Goal: Task Accomplishment & Management: Manage account settings

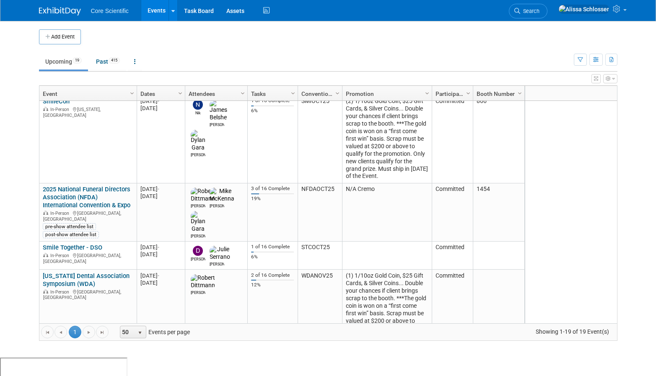
scroll to position [385, 0]
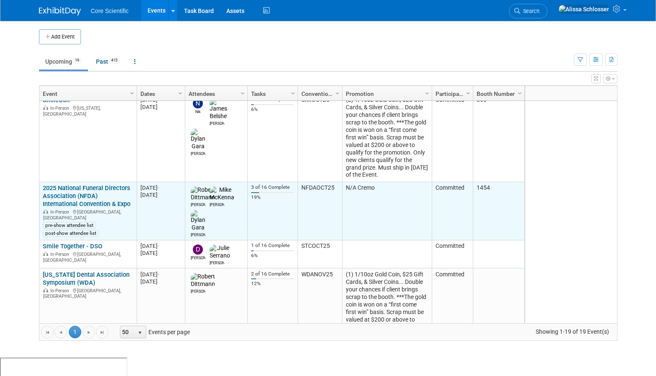
click at [85, 184] on link "2025 National Funeral Directors Association (NFDA) International Convention & E…" at bounding box center [87, 195] width 88 height 23
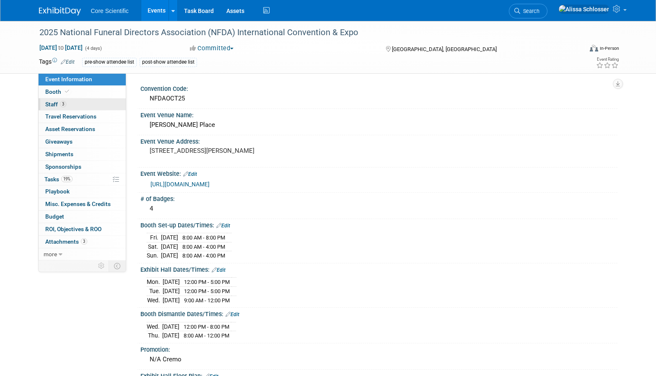
click at [53, 101] on link "3 Staff 3" at bounding box center [82, 104] width 87 height 12
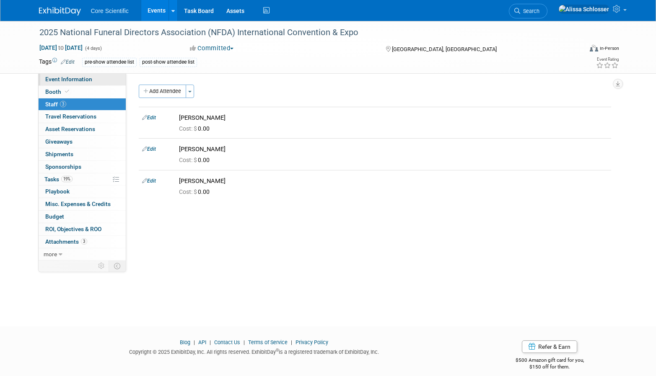
click at [61, 78] on span "Event Information" at bounding box center [68, 79] width 47 height 7
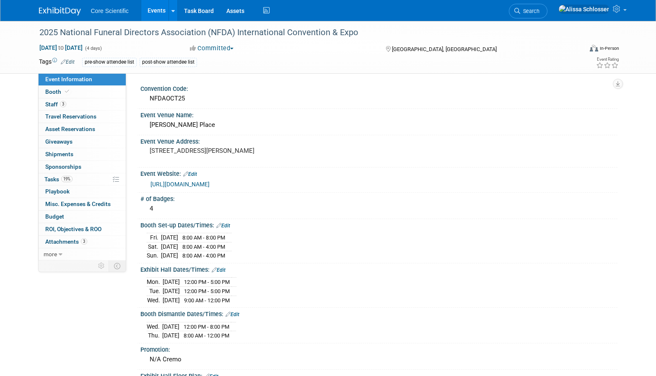
scroll to position [2, 0]
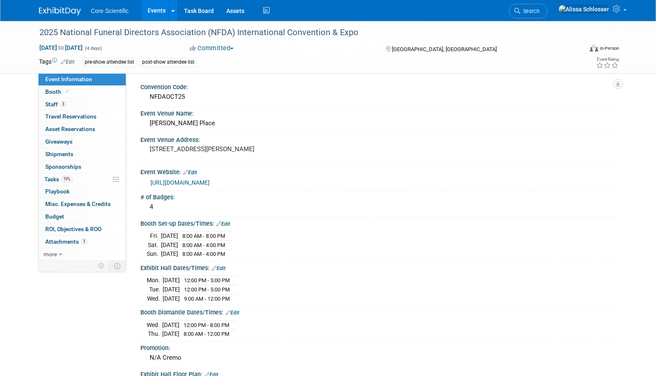
click at [71, 79] on span "Event Information" at bounding box center [68, 79] width 47 height 7
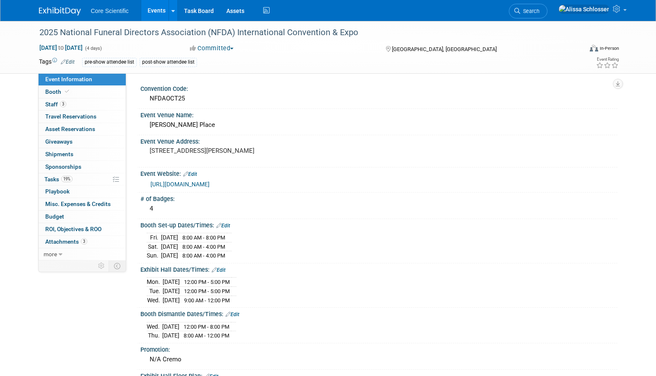
click at [316, 51] on div "Committed Committed Considering Not Going" at bounding box center [279, 48] width 185 height 9
drag, startPoint x: 370, startPoint y: 35, endPoint x: 28, endPoint y: 36, distance: 341.5
click at [28, 36] on div "2025 National Funeral Directors Association (NFDA) International Convention & E…" at bounding box center [328, 47] width 656 height 53
click at [321, 49] on div "Committed Committed Considering Not Going" at bounding box center [279, 48] width 185 height 9
click at [371, 33] on div "2025 National Funeral Directors Association (NFDA) International Convention & E…" at bounding box center [302, 32] width 533 height 15
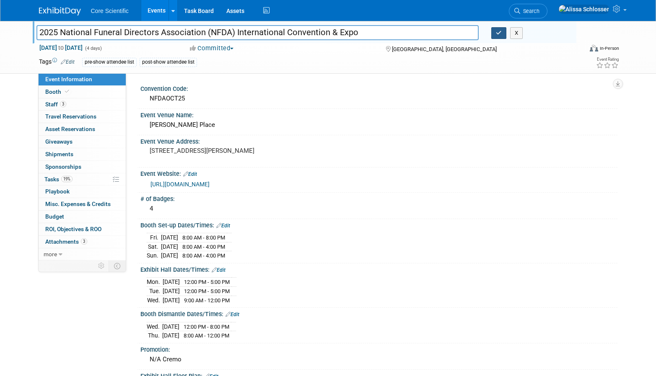
click at [495, 34] on button "button" at bounding box center [498, 33] width 15 height 12
